Goal: Information Seeking & Learning: Learn about a topic

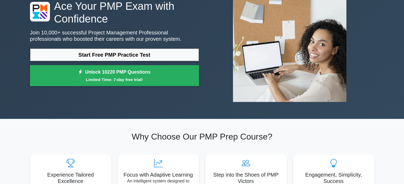
scroll to position [53, 0]
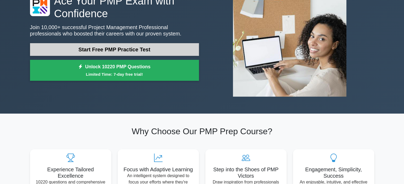
click at [91, 48] on link "Start Free PMP Practice Test" at bounding box center [114, 49] width 169 height 13
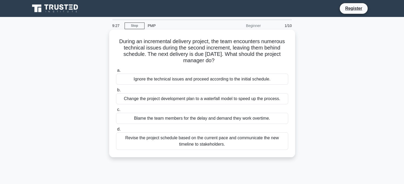
click at [147, 141] on div "Revise the project schedule based on the current pace and communicate the new t…" at bounding box center [202, 142] width 172 height 18
click at [116, 131] on input "d. Revise the project schedule based on the current pace and communicate the ne…" at bounding box center [116, 129] width 0 height 3
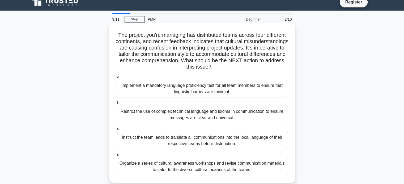
scroll to position [27, 0]
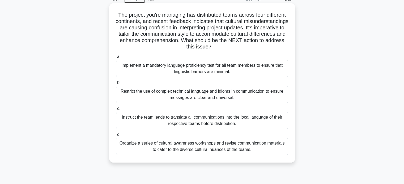
click at [204, 68] on div "Implement a mandatory language proficiency test for all team members to ensure …" at bounding box center [202, 69] width 172 height 18
click at [116, 59] on input "a. Implement a mandatory language proficiency test for all team members to ensu…" at bounding box center [116, 56] width 0 height 3
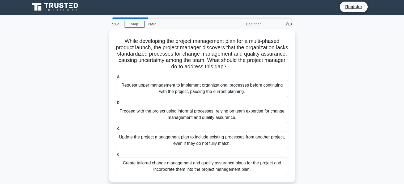
scroll to position [0, 0]
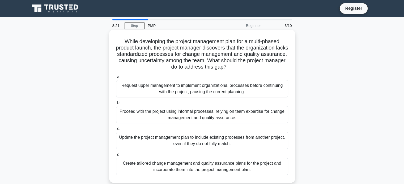
click at [235, 167] on div "Create tailored change management and quality assurance plans for the project a…" at bounding box center [202, 167] width 172 height 18
click at [116, 157] on input "d. Create tailored change management and quality assurance plans for the projec…" at bounding box center [116, 154] width 0 height 3
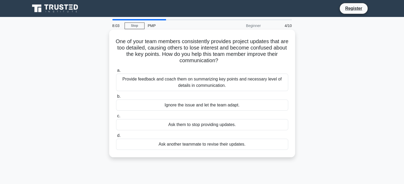
click at [217, 81] on div "Provide feedback and coach them on summarizing key points and necessary level o…" at bounding box center [202, 83] width 172 height 18
click at [116, 72] on input "a. Provide feedback and coach them on summarizing key points and necessary leve…" at bounding box center [116, 70] width 0 height 3
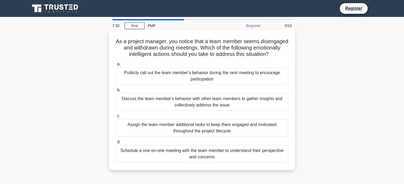
click at [178, 110] on div "Discuss the team member's behavior with other team members to gather insights a…" at bounding box center [202, 102] width 172 height 18
click at [116, 92] on input "b. Discuss the team member's behavior with other team members to gather insight…" at bounding box center [116, 90] width 0 height 3
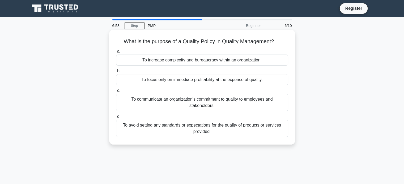
click at [174, 103] on div "To communicate an organization's commitment to quality to employees and stakeho…" at bounding box center [202, 103] width 172 height 18
click at [116, 93] on input "c. To communicate an organization's commitment to quality to employees and stak…" at bounding box center [116, 90] width 0 height 3
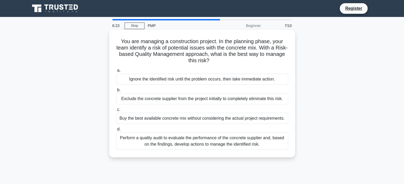
click at [147, 139] on div "Perform a quality audit to evaluate the performance of the concrete supplier an…" at bounding box center [202, 142] width 172 height 18
click at [116, 131] on input "d. Perform a quality audit to evaluate the performance of the concrete supplier…" at bounding box center [116, 129] width 0 height 3
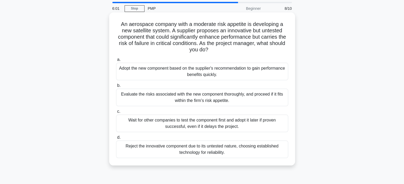
scroll to position [27, 0]
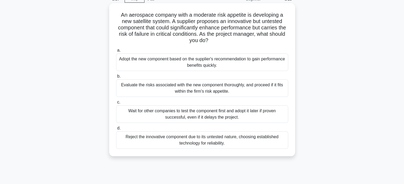
click at [194, 93] on div "Evaluate the risks associated with the new component thoroughly, and proceed if…" at bounding box center [202, 89] width 172 height 18
click at [116, 78] on input "b. Evaluate the risks associated with the new component thoroughly, and proceed…" at bounding box center [116, 76] width 0 height 3
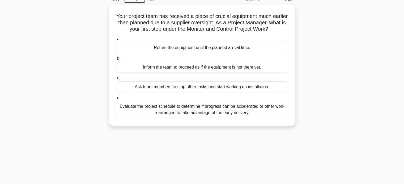
scroll to position [0, 0]
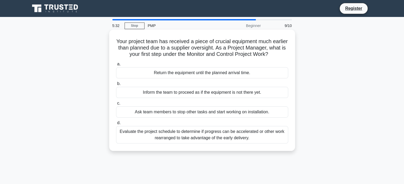
click at [233, 139] on div "Evaluate the project schedule to determine if progress can be accelerated or ot…" at bounding box center [202, 135] width 172 height 18
click at [116, 125] on input "d. Evaluate the project schedule to determine if progress can be accelerated or…" at bounding box center [116, 123] width 0 height 3
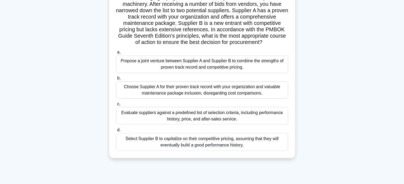
scroll to position [53, 0]
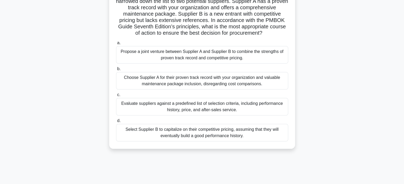
click at [218, 111] on div "Evaluate suppliers against a predefined list of selection criteria, including p…" at bounding box center [202, 107] width 172 height 18
click at [116, 97] on input "c. Evaluate suppliers against a predefined list of selection criteria, includin…" at bounding box center [116, 94] width 0 height 3
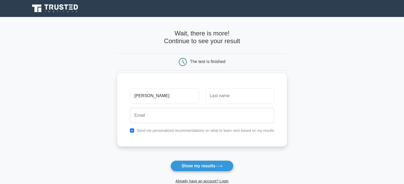
type input "ahmad"
click at [221, 99] on input "text" at bounding box center [239, 95] width 69 height 15
type input "oladiipo"
click at [206, 107] on div at bounding box center [202, 116] width 151 height 20
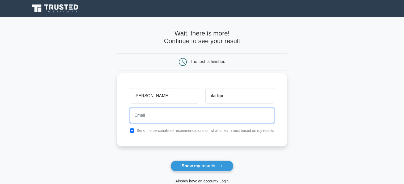
click at [141, 115] on input "email" at bounding box center [202, 115] width 144 height 15
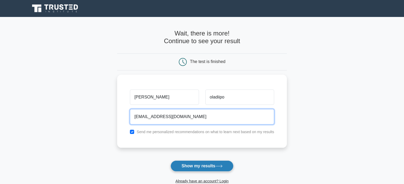
type input "ahmadoladiipo4@gmail.com"
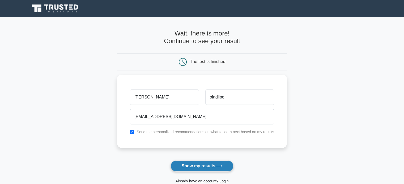
click at [194, 165] on button "Show my results" at bounding box center [201, 166] width 63 height 11
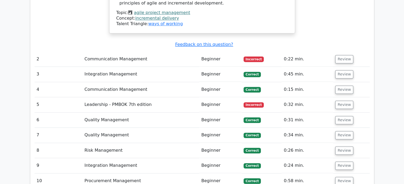
scroll to position [690, 0]
